Goal: Check status: Check status

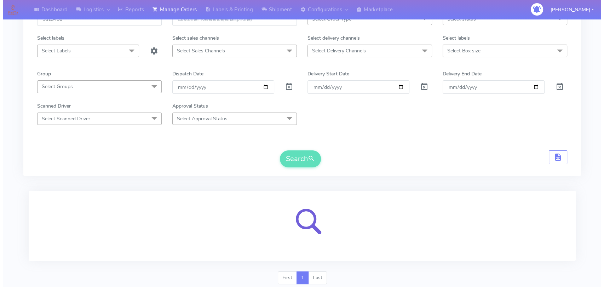
scroll to position [78, 0]
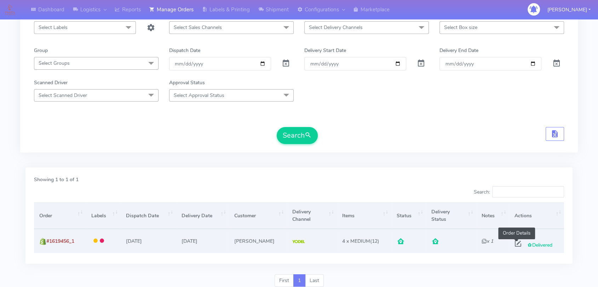
click at [514, 242] on span at bounding box center [518, 245] width 13 height 7
select select "5"
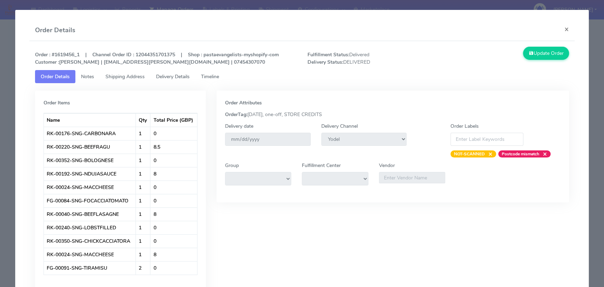
click at [181, 75] on span "Delivery Details" at bounding box center [173, 76] width 34 height 7
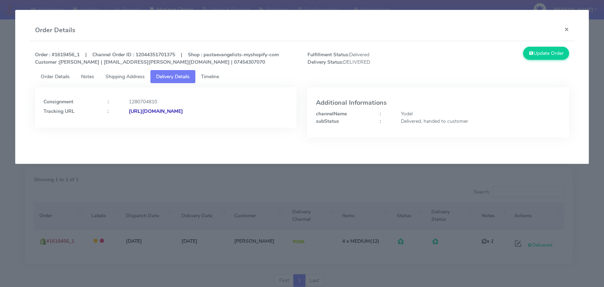
drag, startPoint x: 277, startPoint y: 111, endPoint x: 206, endPoint y: 118, distance: 72.1
click at [206, 118] on div "Consignment : 1280704810 Tracking URL : [URL][DOMAIN_NAME]" at bounding box center [166, 107] width 262 height 40
copy strong "JJD0002249960890691"
click at [284, 107] on div "Consignment : 1280704810 Tracking URL : [URL][DOMAIN_NAME]" at bounding box center [166, 105] width 245 height 19
click at [268, 112] on div "[URL][DOMAIN_NAME]" at bounding box center [209, 111] width 170 height 7
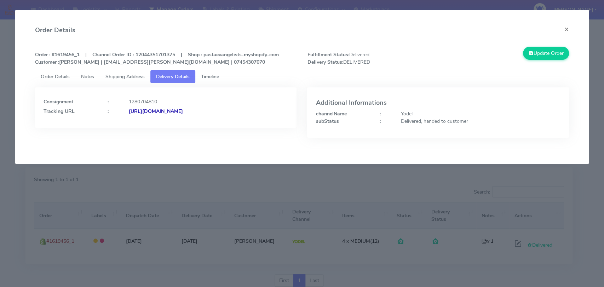
drag, startPoint x: 270, startPoint y: 120, endPoint x: 205, endPoint y: 113, distance: 65.4
click at [205, 113] on div "Consignment : 1280704810 Tracking URL : [URL][DOMAIN_NAME]" at bounding box center [166, 107] width 262 height 40
copy strong "JJD0002249960890691"
